Goal: Check status: Check status

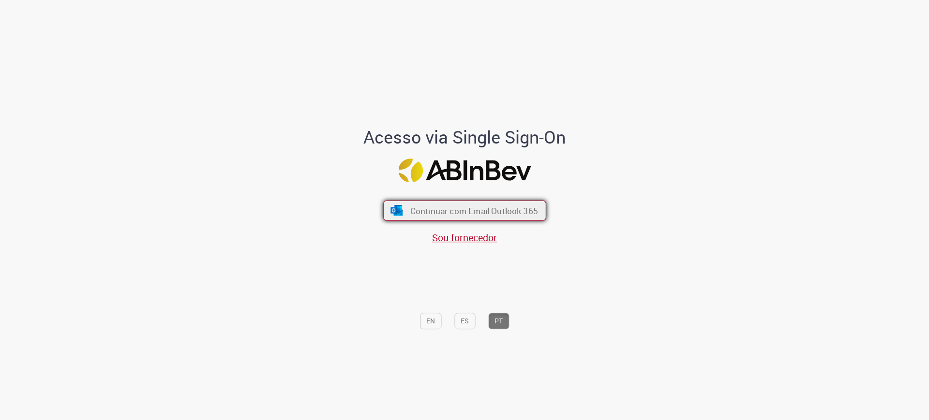
click at [499, 209] on span "Continuar com Email Outlook 365" at bounding box center [474, 210] width 128 height 11
